Goal: Transaction & Acquisition: Subscribe to service/newsletter

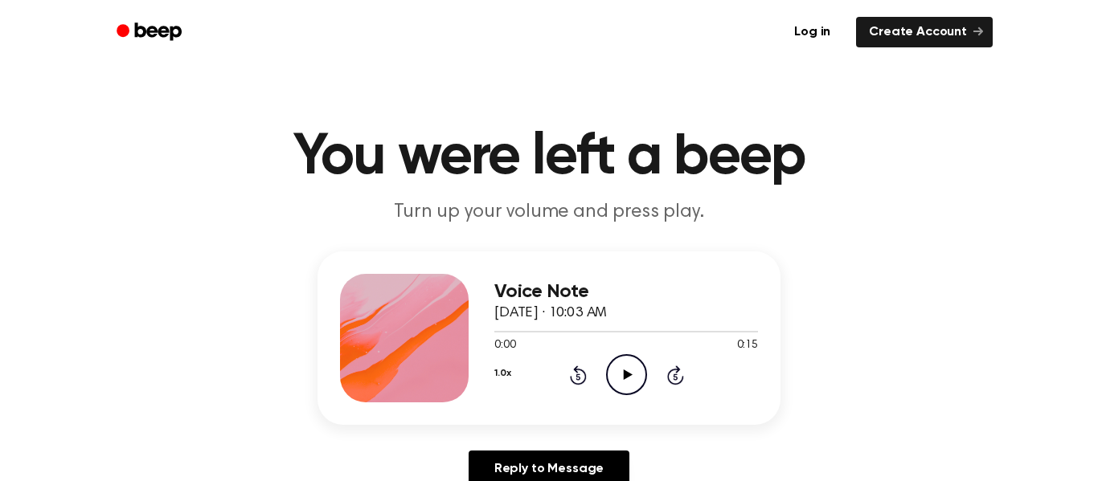
click at [624, 371] on icon at bounding box center [627, 375] width 9 height 10
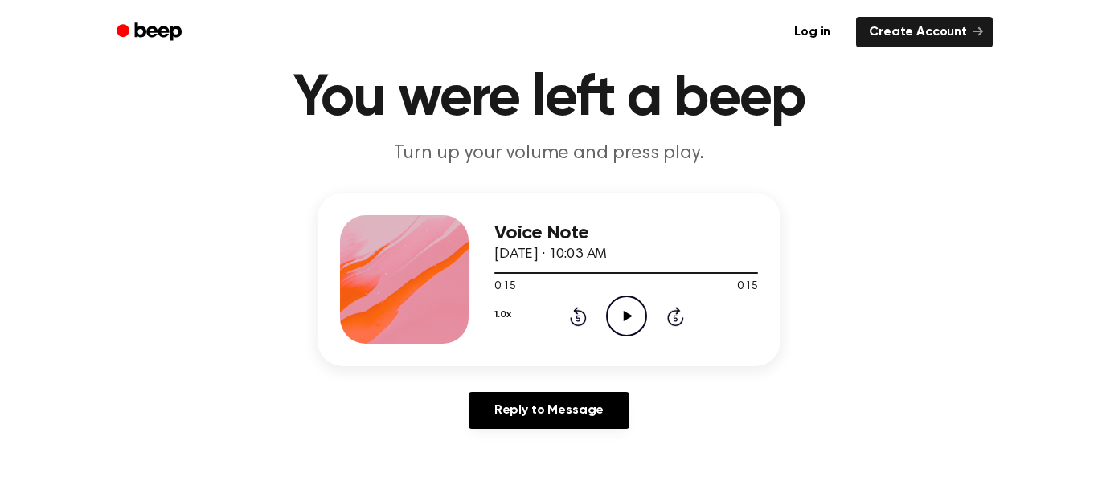
scroll to position [50, 0]
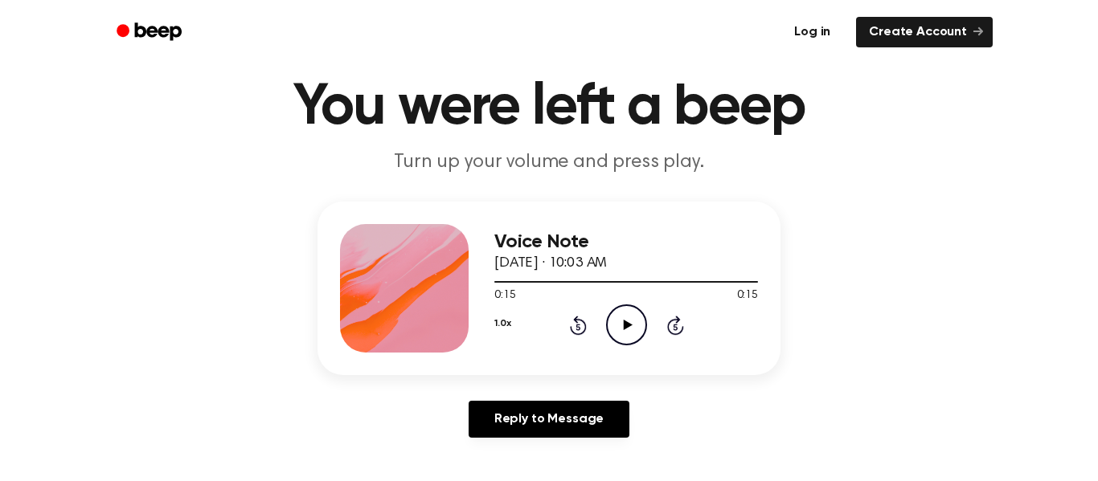
click at [812, 27] on link "Log in" at bounding box center [812, 32] width 68 height 37
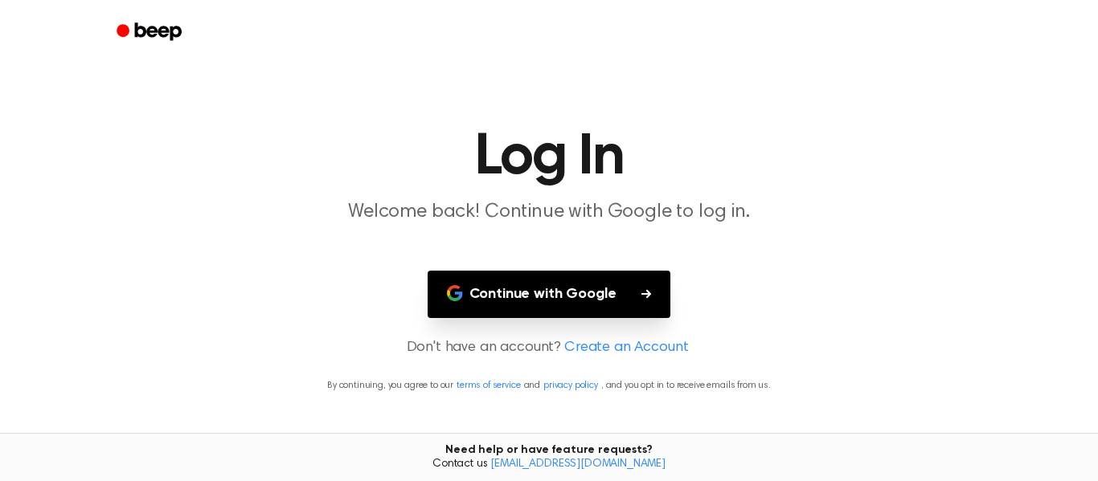
click at [598, 305] on button "Continue with Google" at bounding box center [549, 294] width 243 height 47
